Goal: Task Accomplishment & Management: Manage account settings

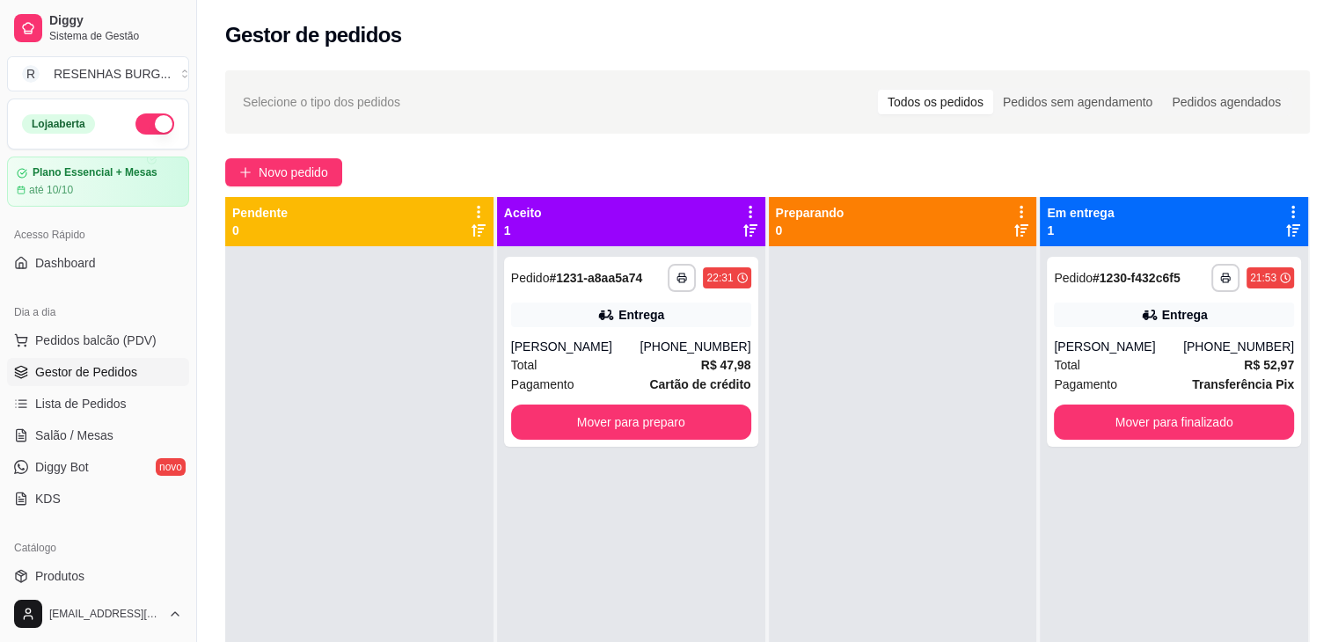
click at [653, 331] on div "**********" at bounding box center [631, 352] width 254 height 190
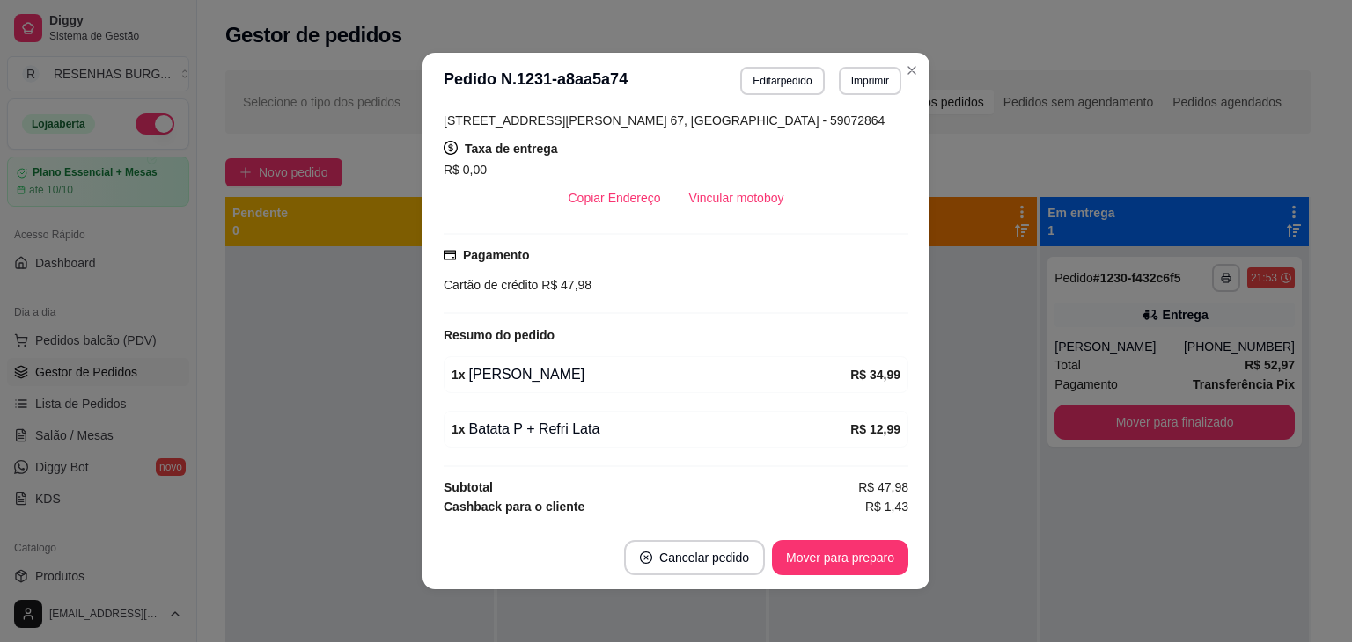
scroll to position [438, 0]
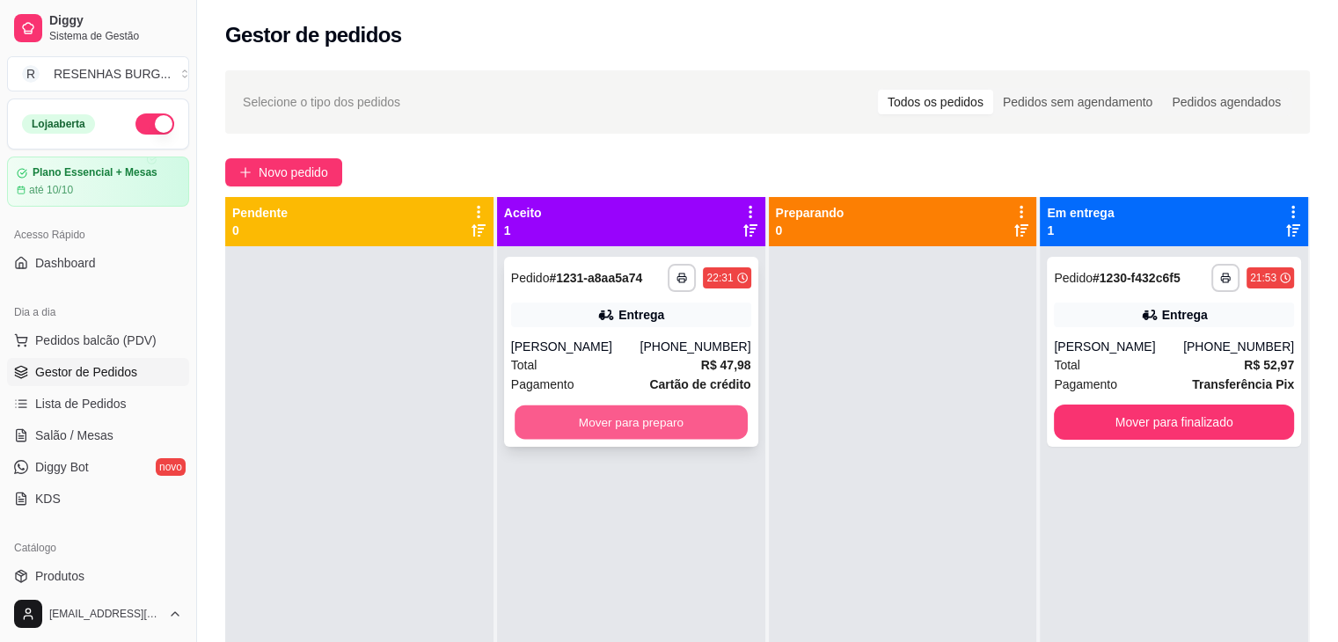
click at [683, 422] on button "Mover para preparo" at bounding box center [631, 423] width 233 height 34
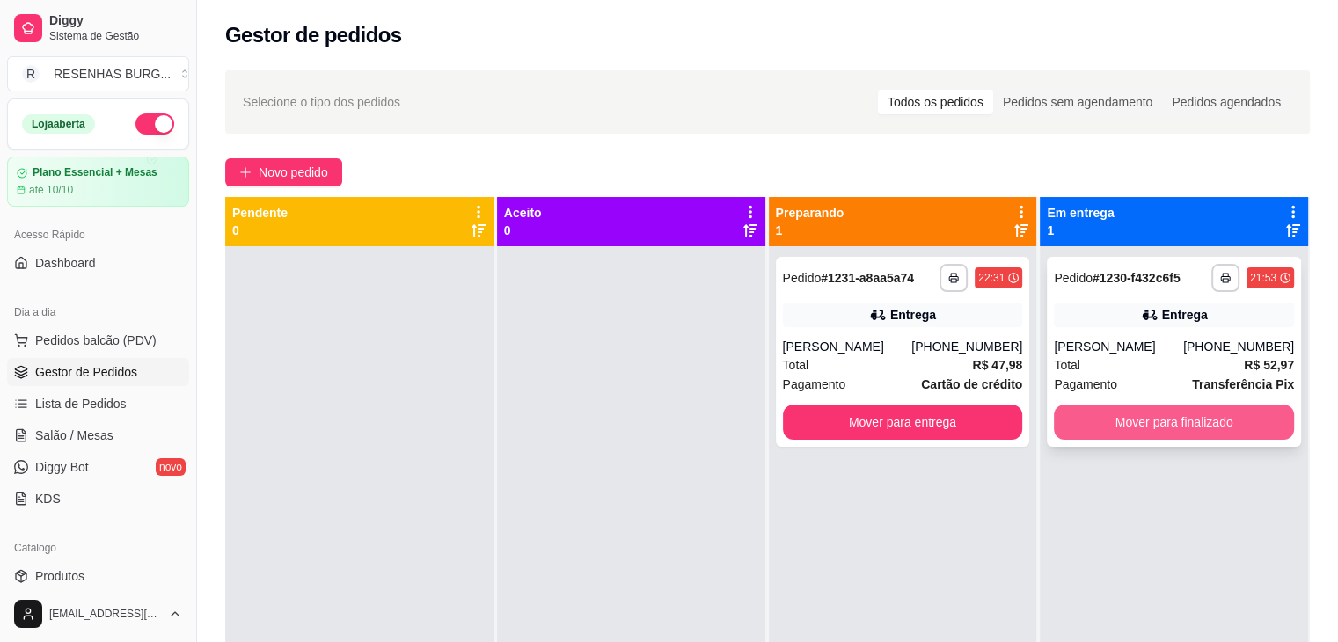
click at [1228, 425] on button "Mover para finalizado" at bounding box center [1174, 422] width 240 height 35
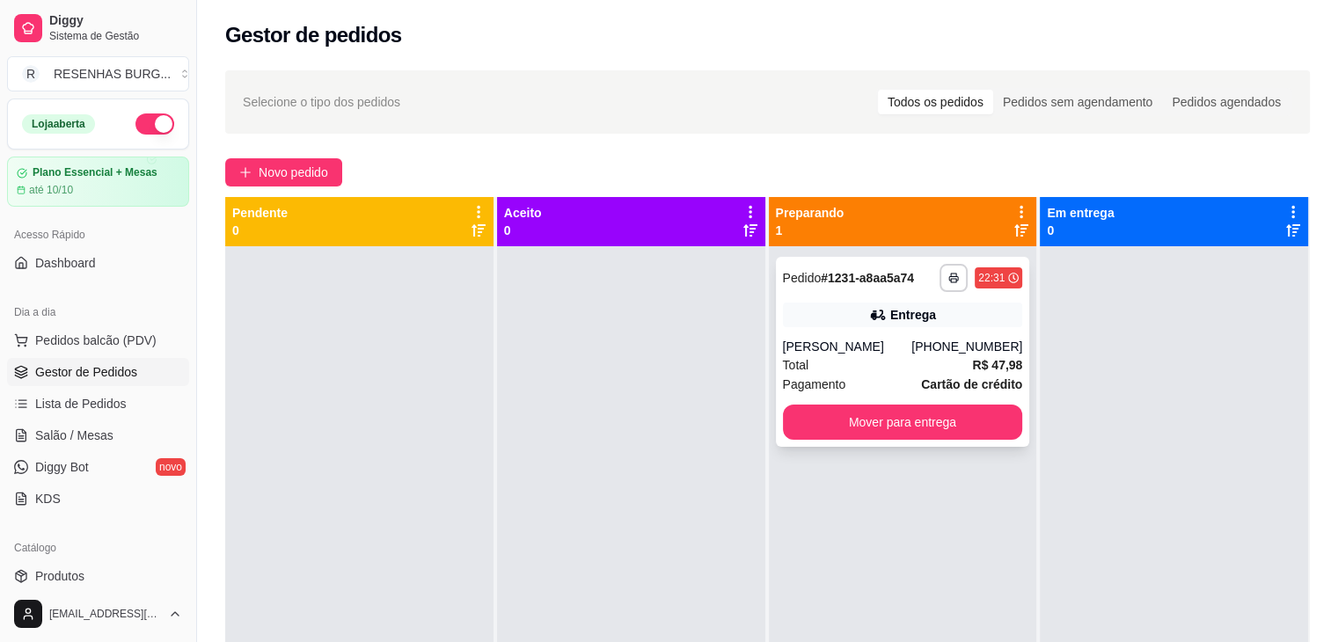
click at [857, 365] on div "Total R$ 47,98" at bounding box center [903, 365] width 240 height 19
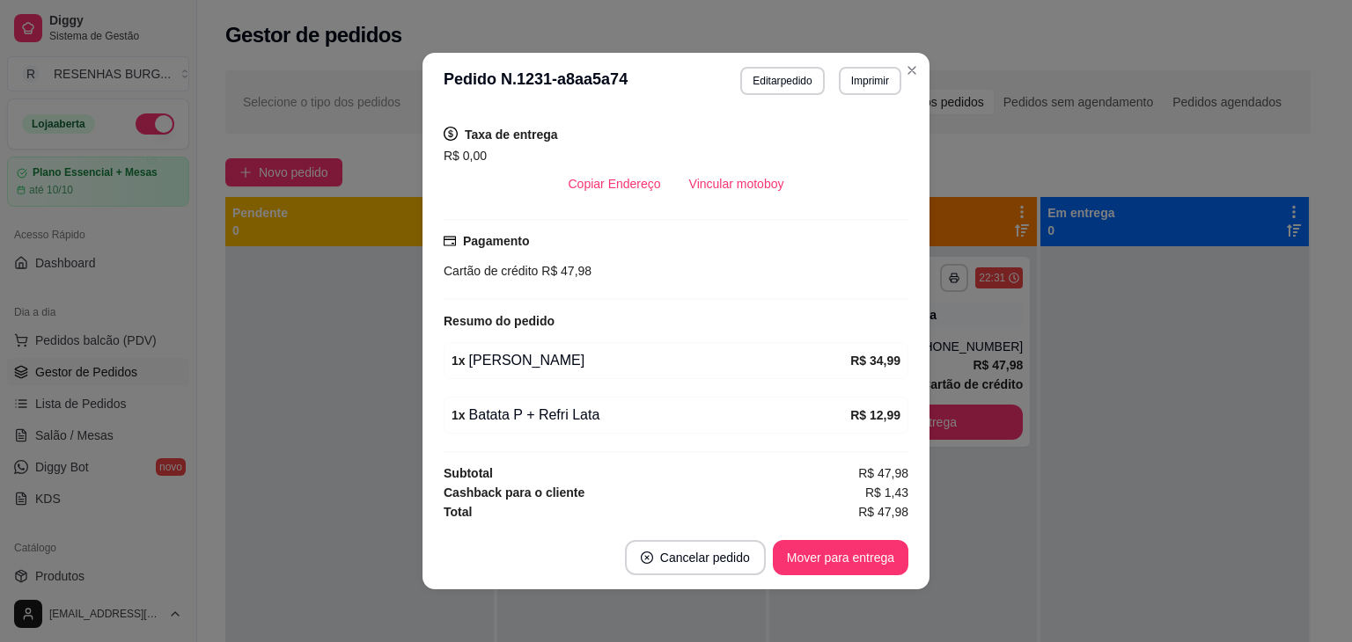
scroll to position [4, 0]
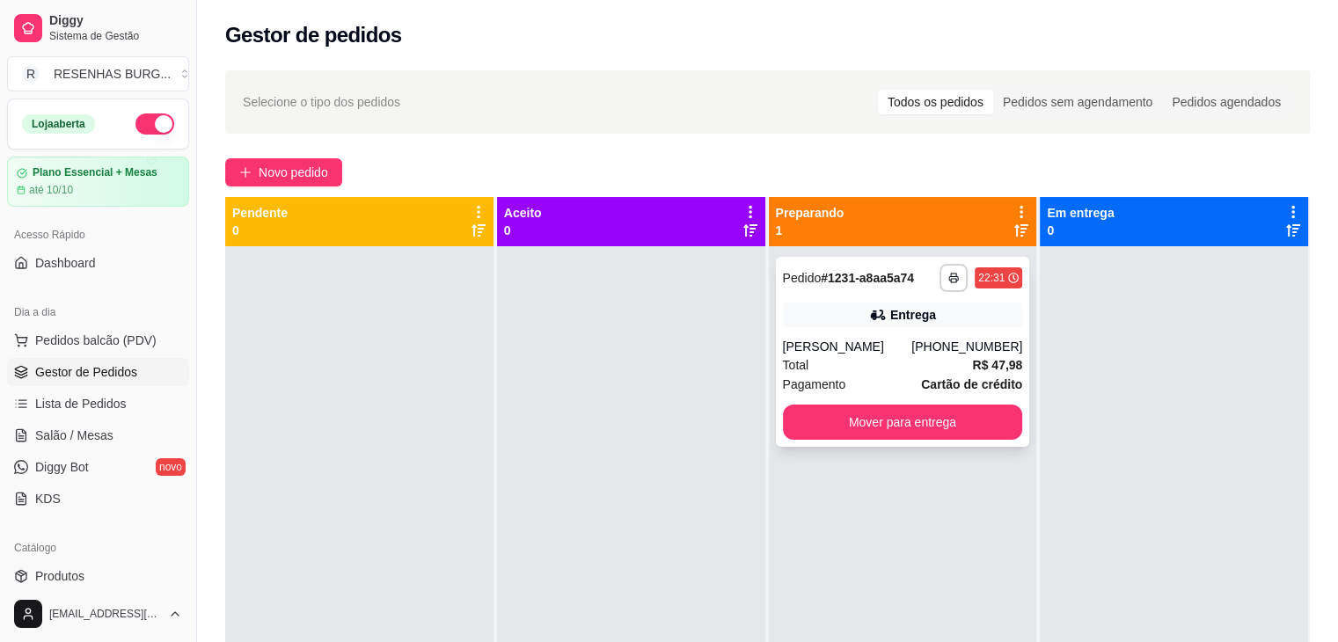
click at [827, 353] on div "[PERSON_NAME]" at bounding box center [847, 347] width 129 height 18
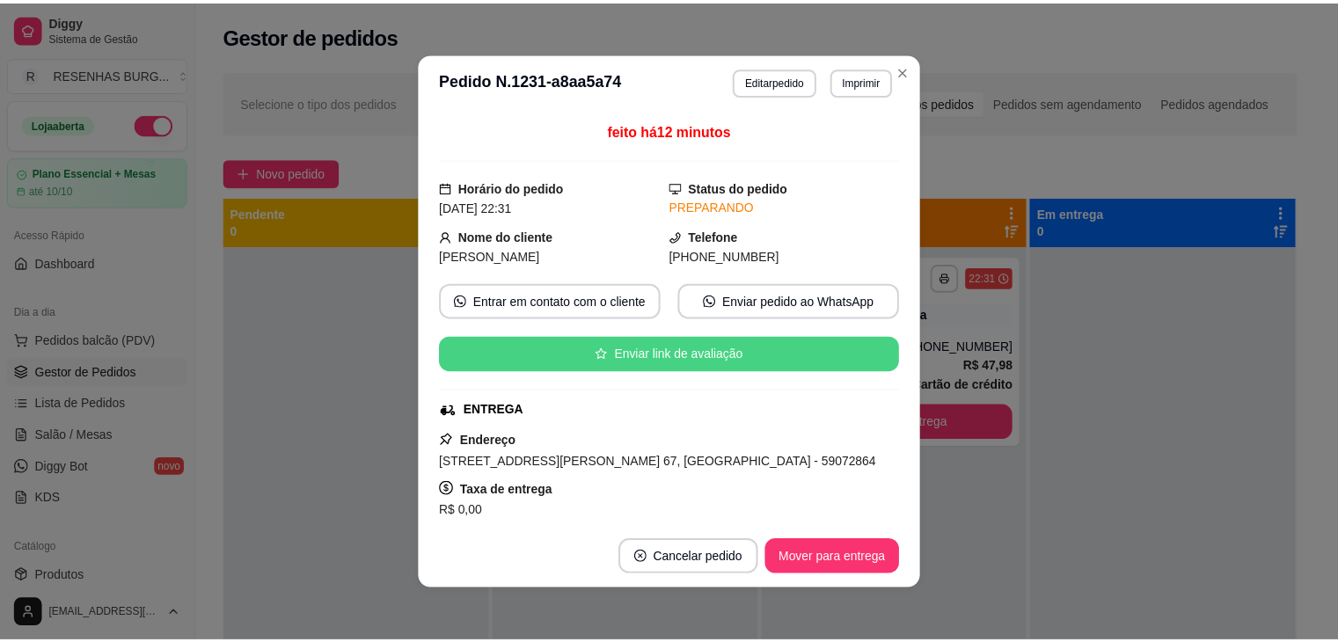
scroll to position [176, 0]
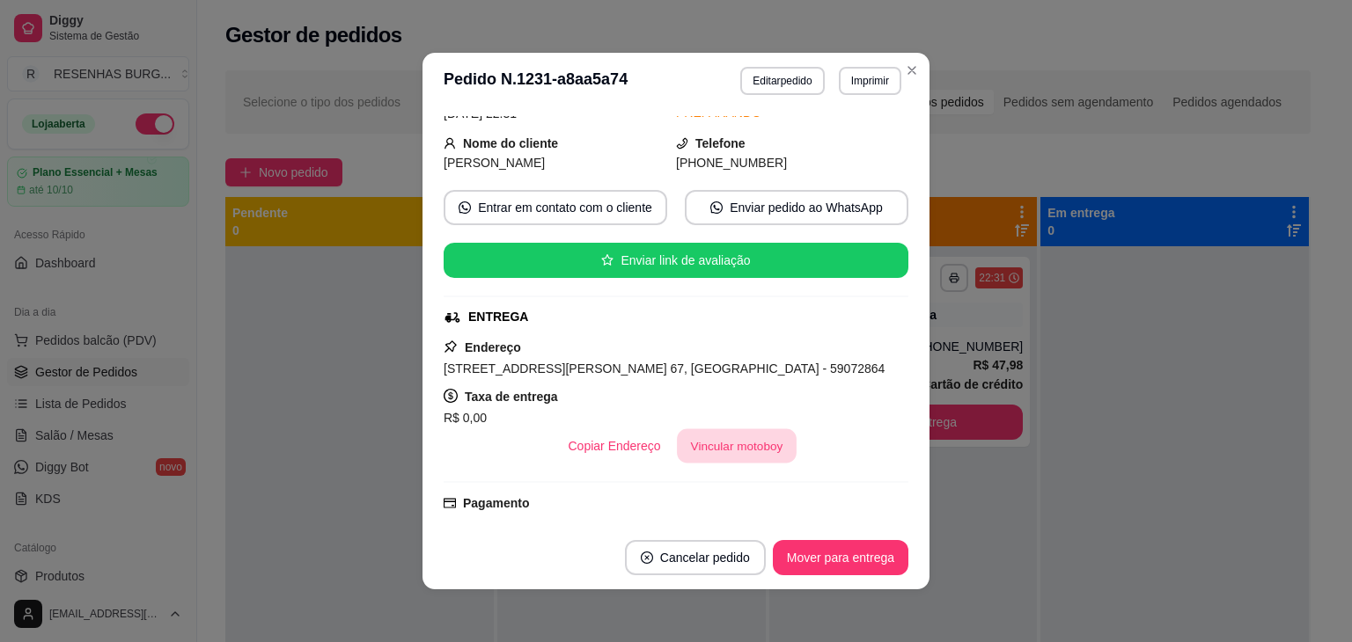
click at [739, 462] on button "Vincular motoboy" at bounding box center [737, 446] width 120 height 34
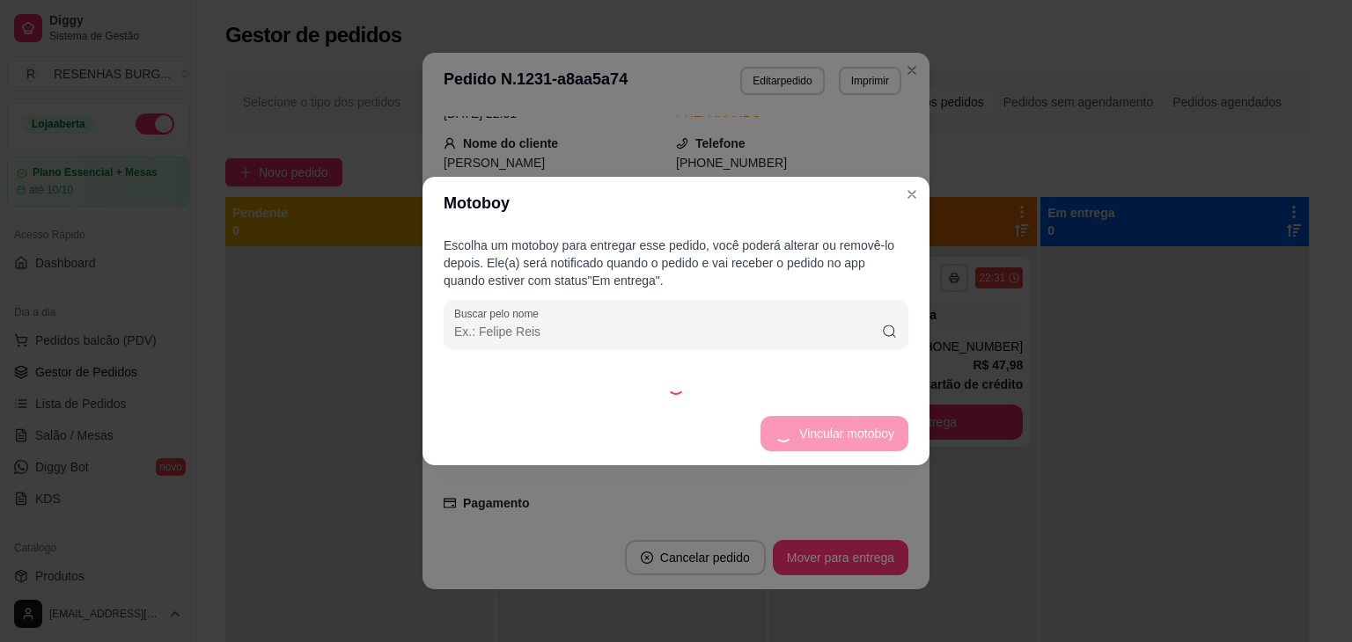
click at [829, 400] on div "Escolha um motoboy para entregar esse pedido, você poderá alterar ou removê-lo …" at bounding box center [675, 316] width 507 height 172
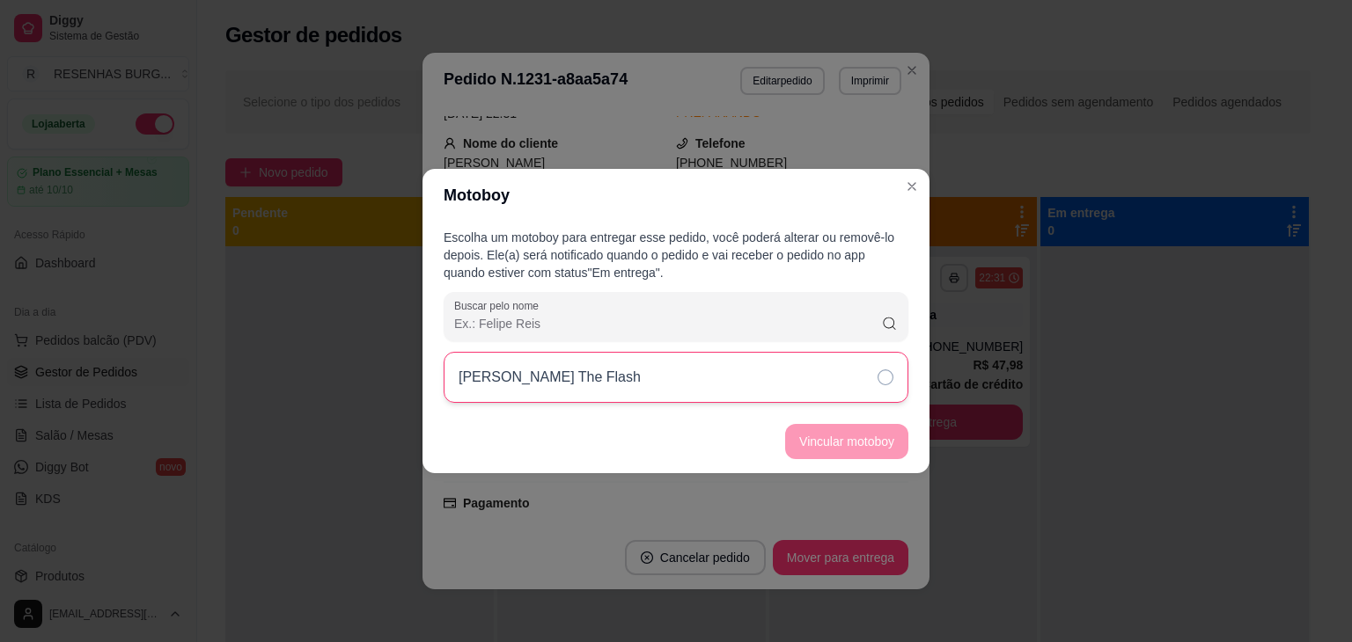
click at [866, 387] on div "[PERSON_NAME] The Flash" at bounding box center [676, 377] width 465 height 51
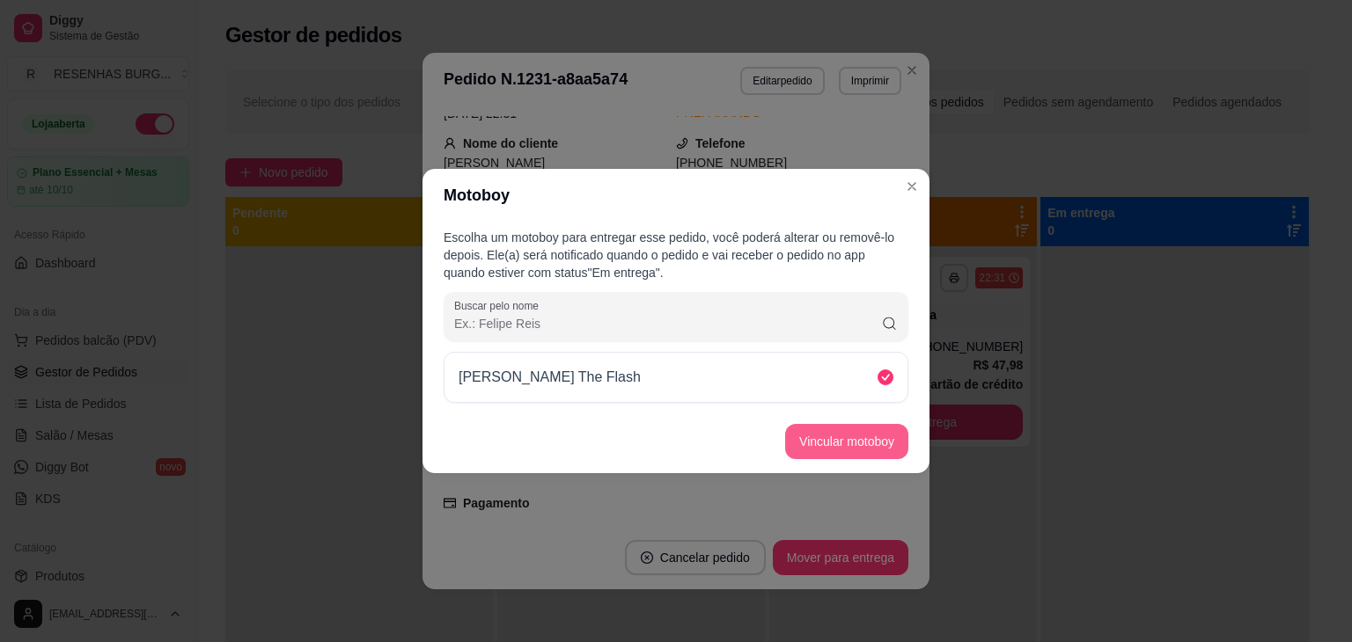
click at [873, 437] on button "Vincular motoboy" at bounding box center [846, 441] width 123 height 35
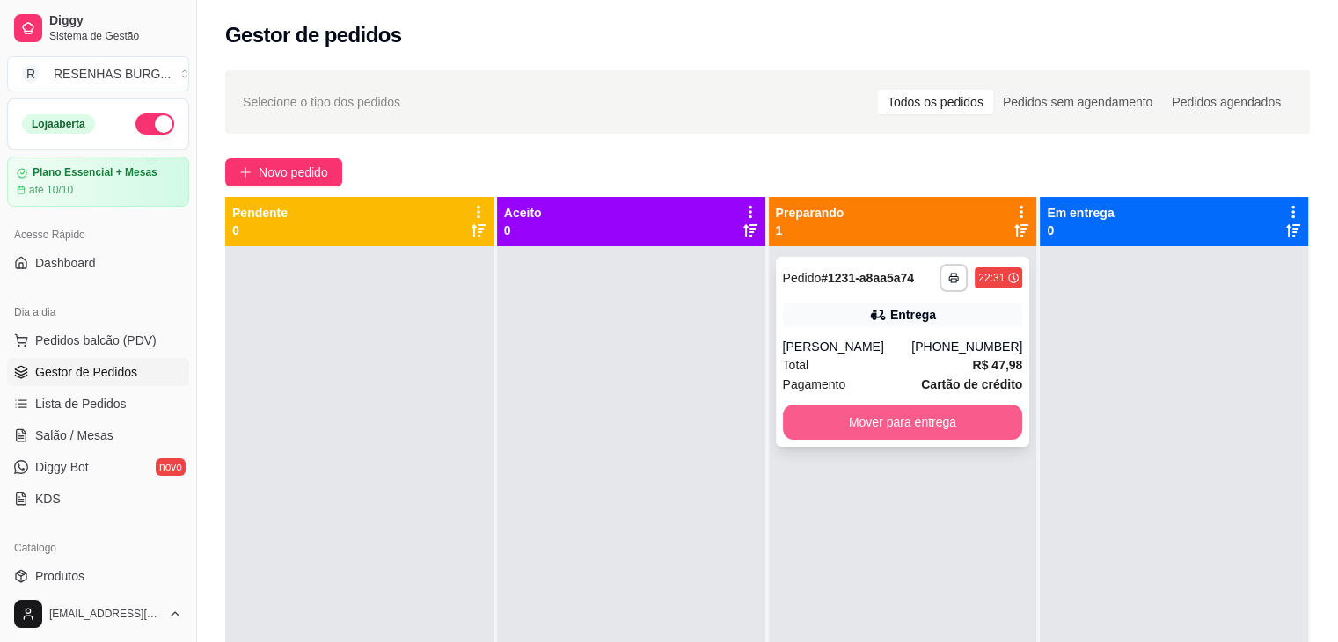
click at [873, 438] on button "Mover para entrega" at bounding box center [903, 422] width 240 height 35
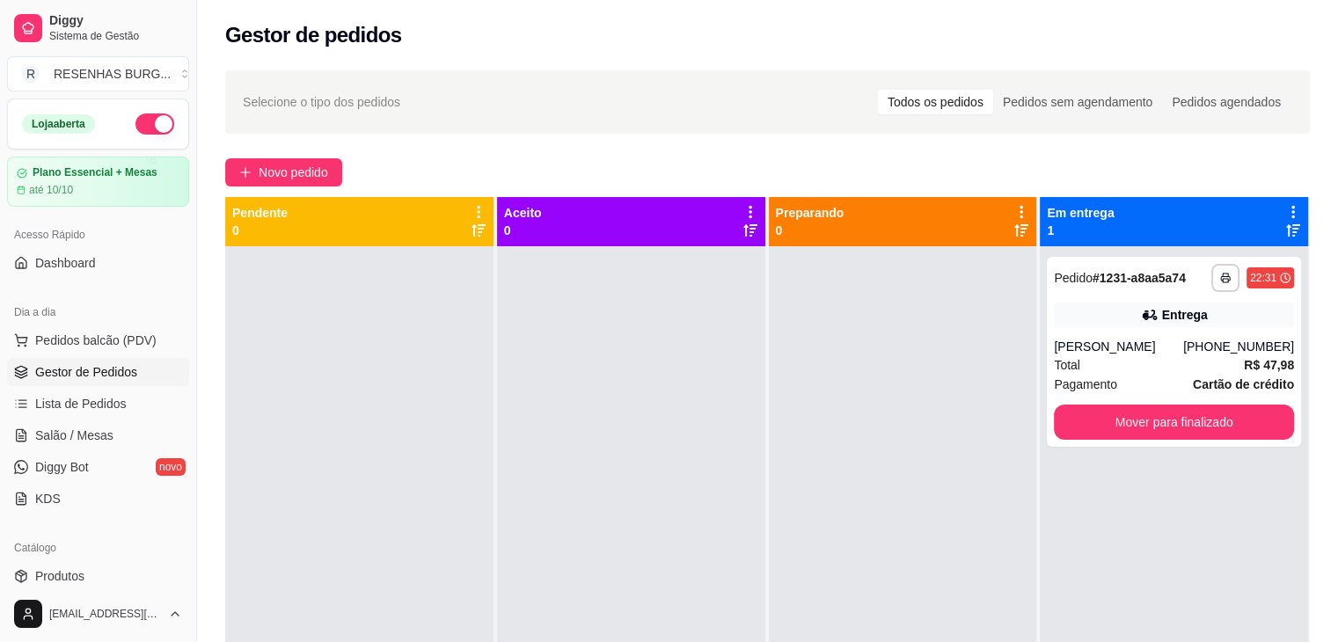
click at [148, 114] on button "button" at bounding box center [155, 124] width 39 height 21
